Goal: Information Seeking & Learning: Check status

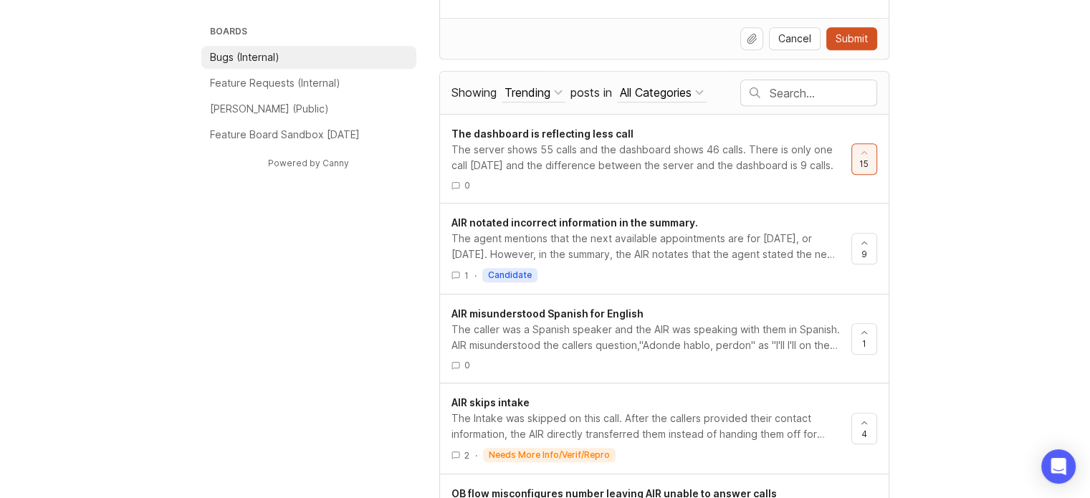
scroll to position [717, 0]
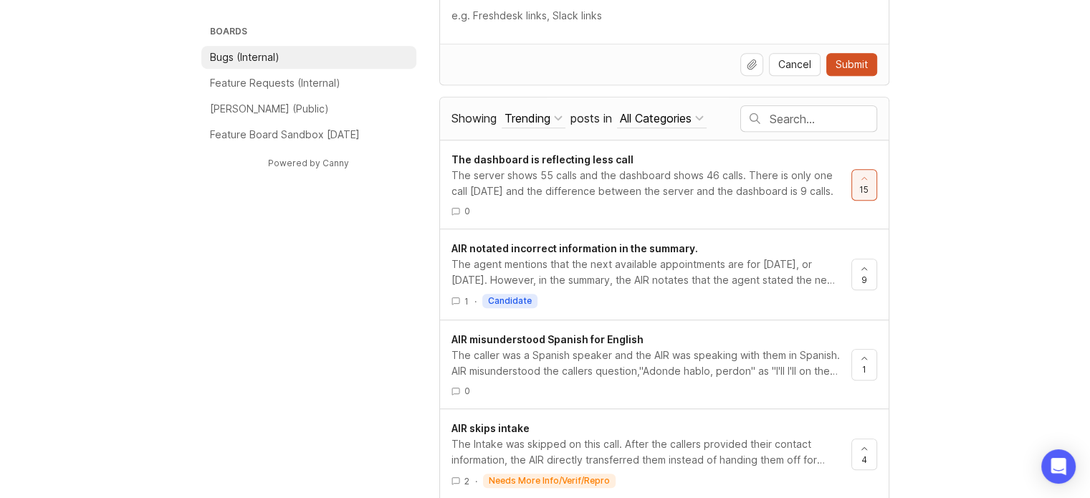
click at [648, 189] on div "The server shows 55 calls and the dashboard shows 46 calls. There is only one c…" at bounding box center [646, 184] width 388 height 32
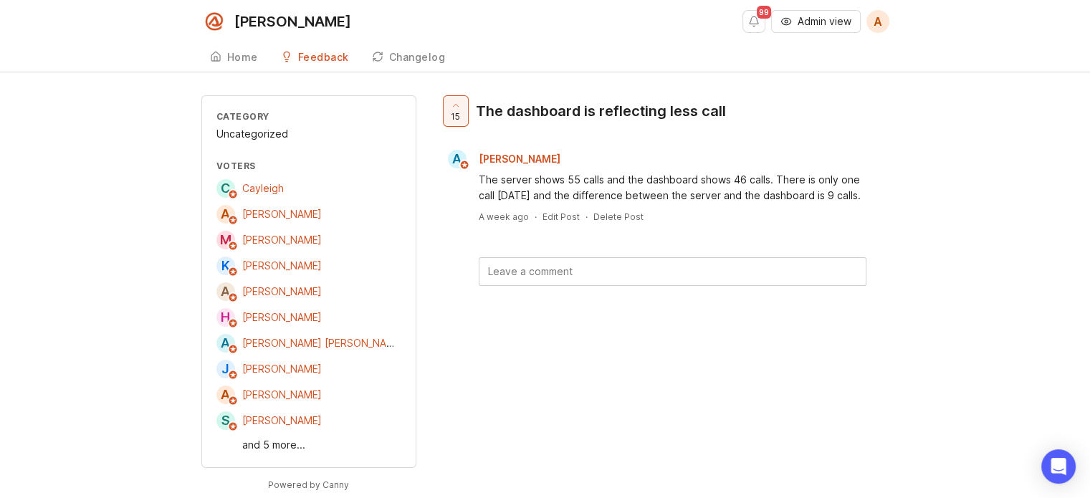
click at [268, 440] on link "and 5 more..." at bounding box center [321, 445] width 159 height 16
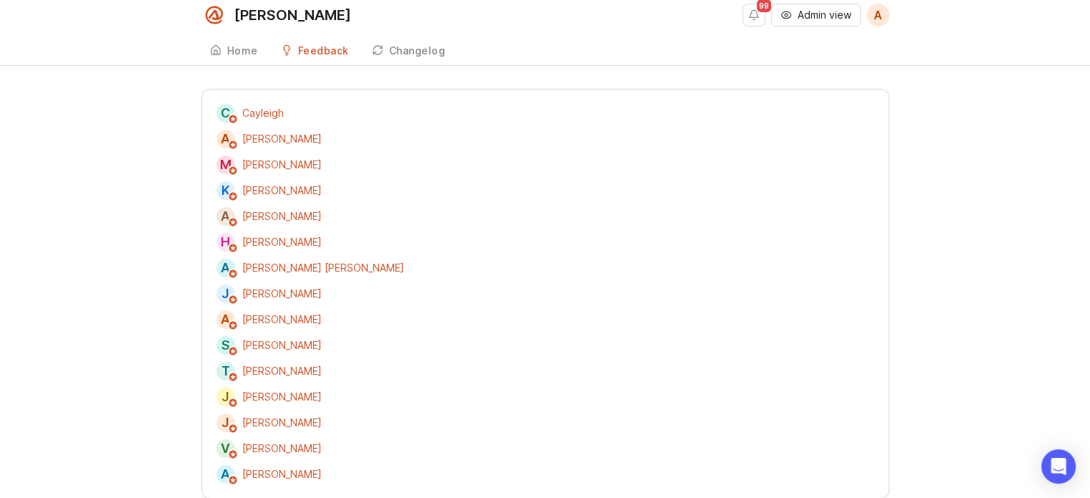
scroll to position [14, 0]
